Goal: Use online tool/utility: Utilize a website feature to perform a specific function

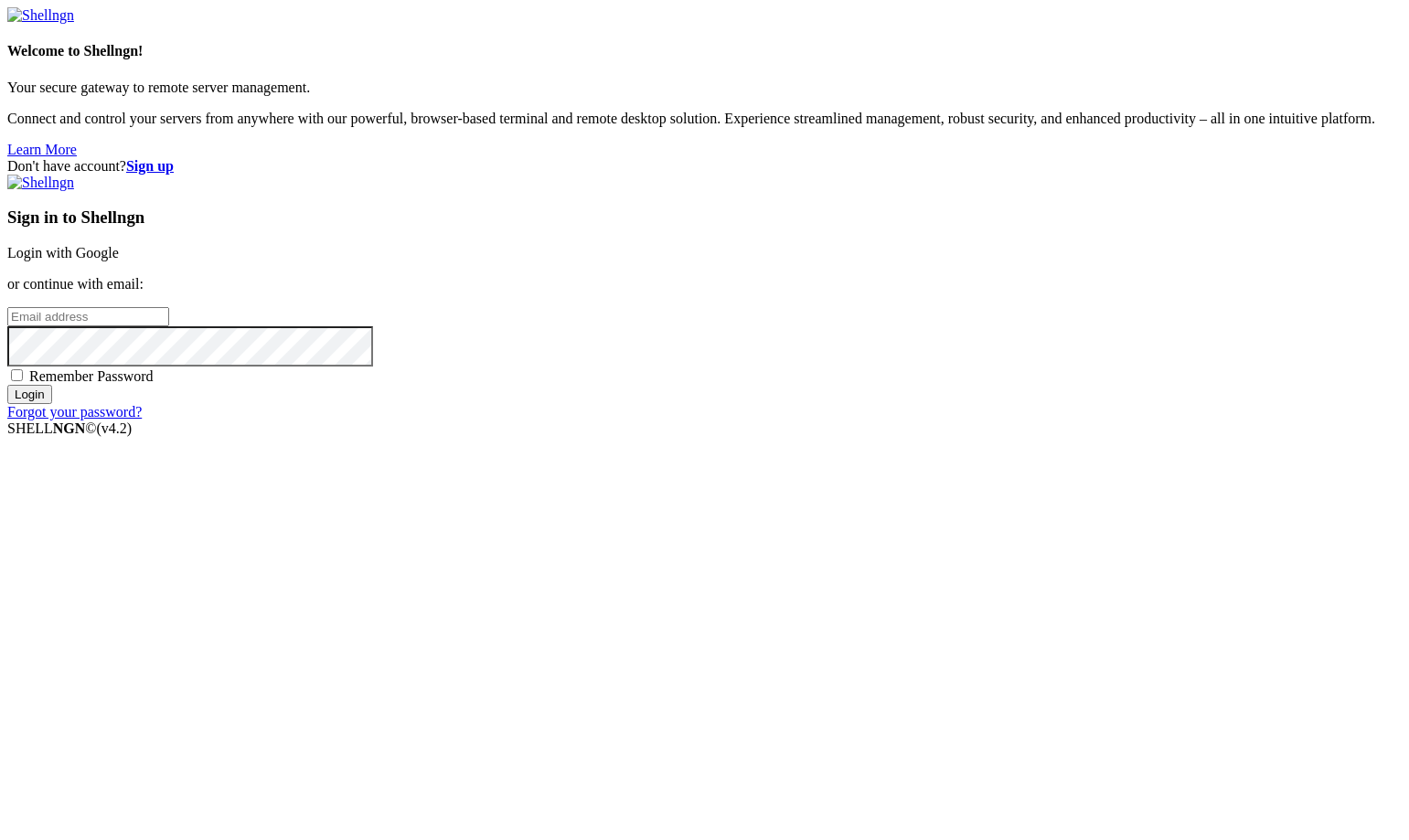
click at [119, 261] on link "Login with Google" at bounding box center [63, 252] width 112 height 16
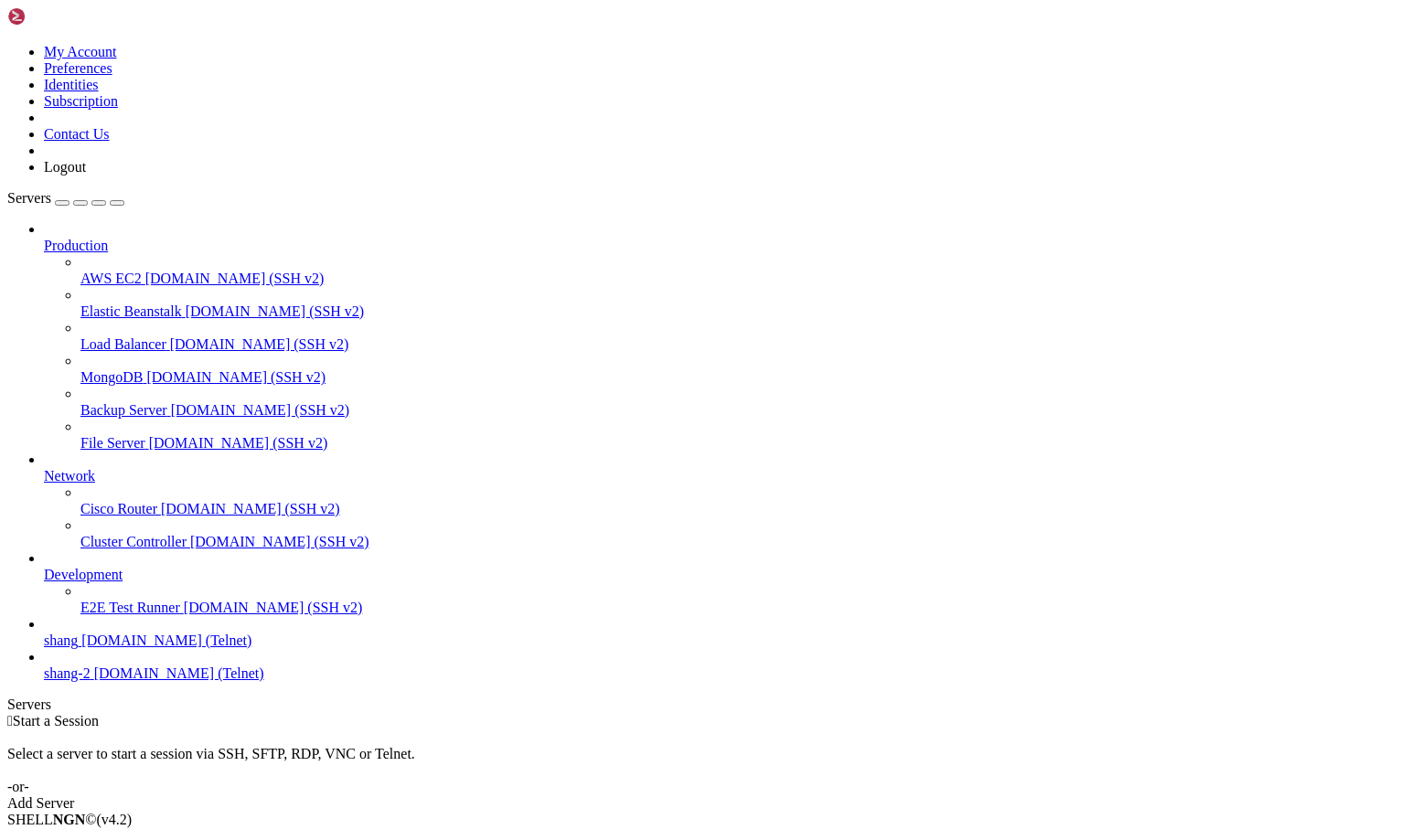
click at [77, 648] on span "shang" at bounding box center [61, 640] width 34 height 16
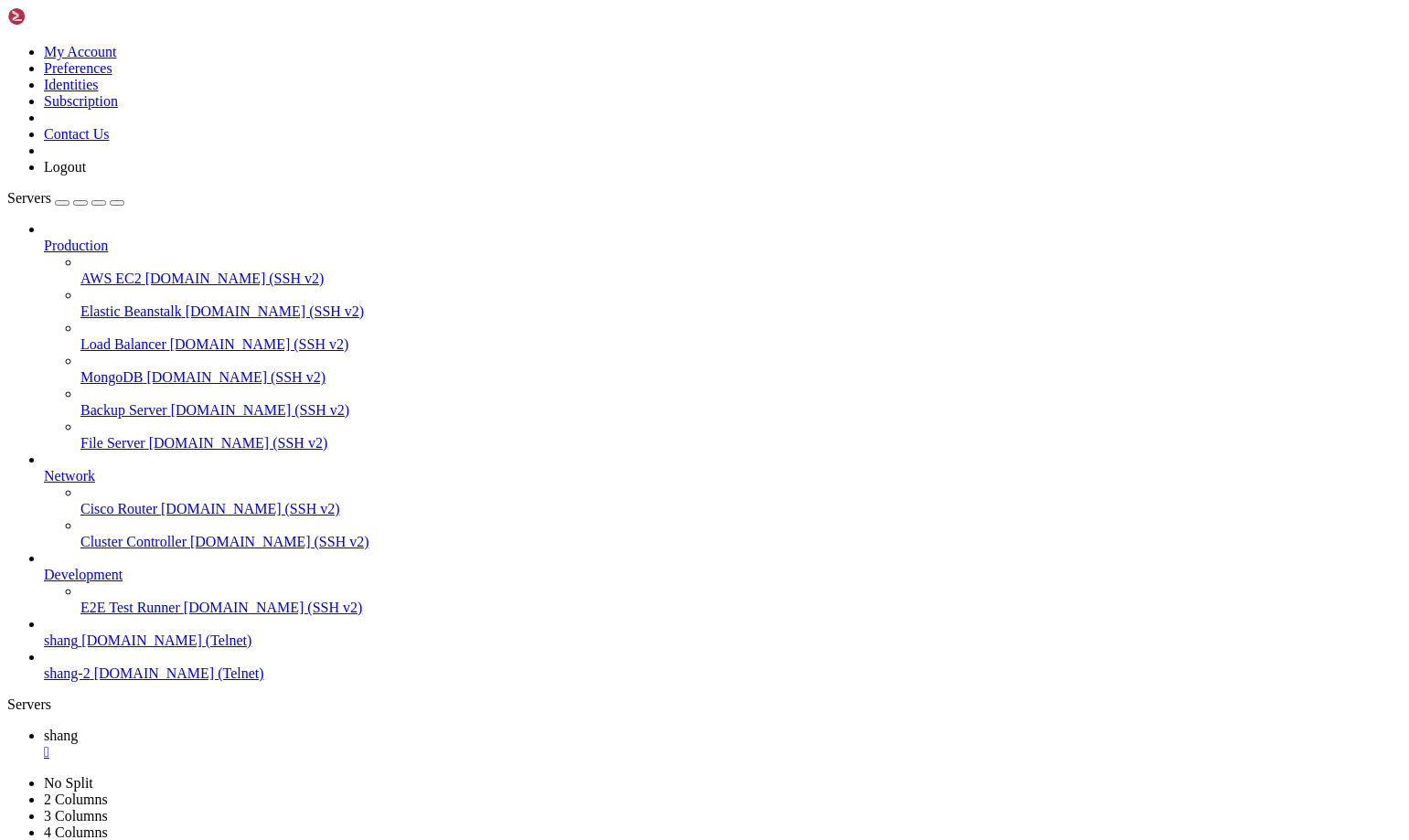
scroll to position [1316, 0]
click at [146, 370] on span "[DOMAIN_NAME] (SSH v2)" at bounding box center [236, 377] width 179 height 16
click at [77, 727] on span "shang" at bounding box center [61, 735] width 34 height 16
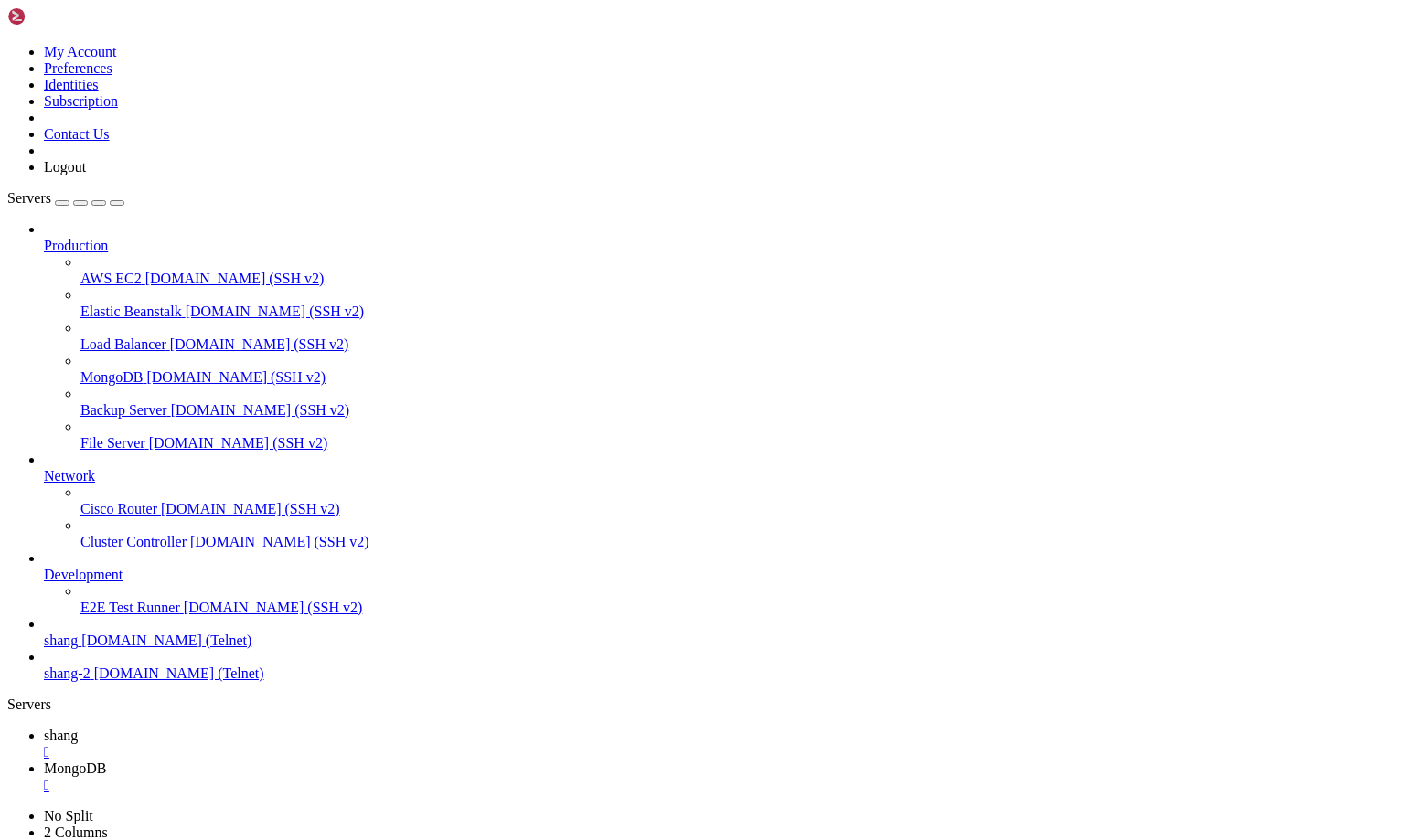
scroll to position [1440, 0]
drag, startPoint x: 59, startPoint y: 1716, endPoint x: 133, endPoint y: 1714, distance: 74.0
click at [106, 761] on span "MongoDB" at bounding box center [75, 768] width 62 height 16
